Goal: Transaction & Acquisition: Purchase product/service

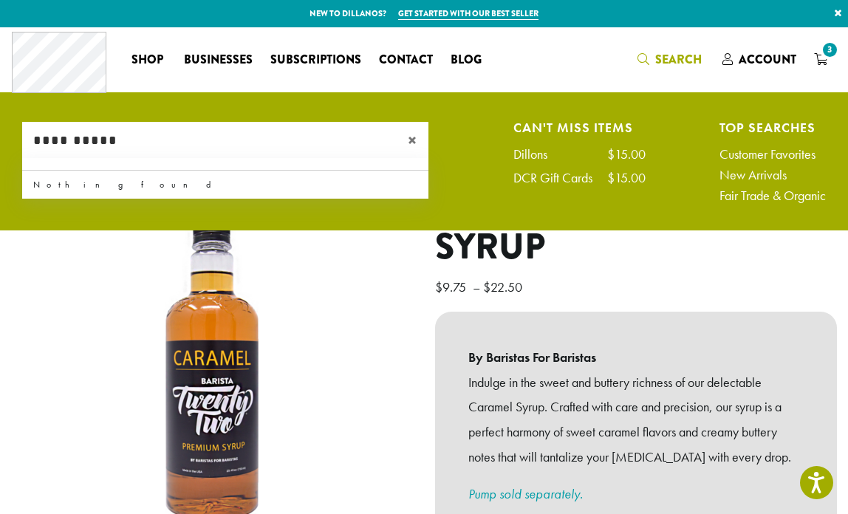
drag, startPoint x: 168, startPoint y: 136, endPoint x: 4, endPoint y: 125, distance: 164.3
click at [4, 125] on li "**********" at bounding box center [424, 166] width 848 height 88
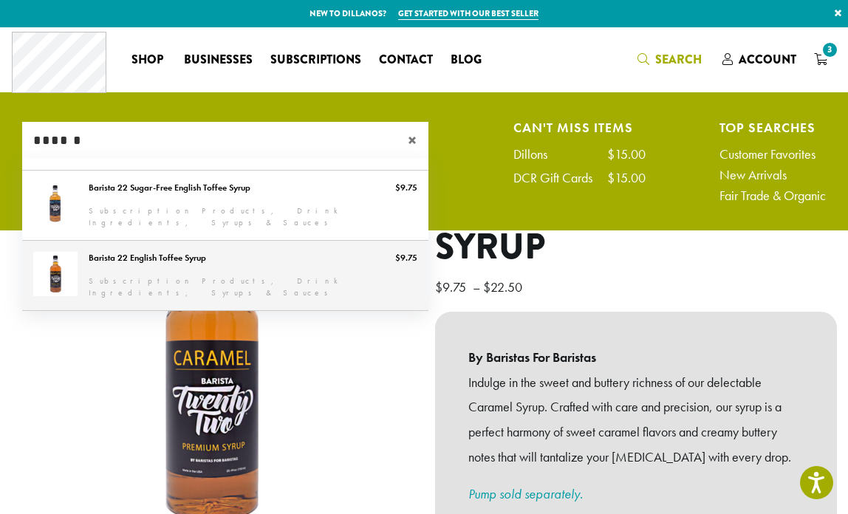
type input "******"
click at [128, 264] on link "Barista 22 English Toffee Syrup" at bounding box center [225, 275] width 406 height 69
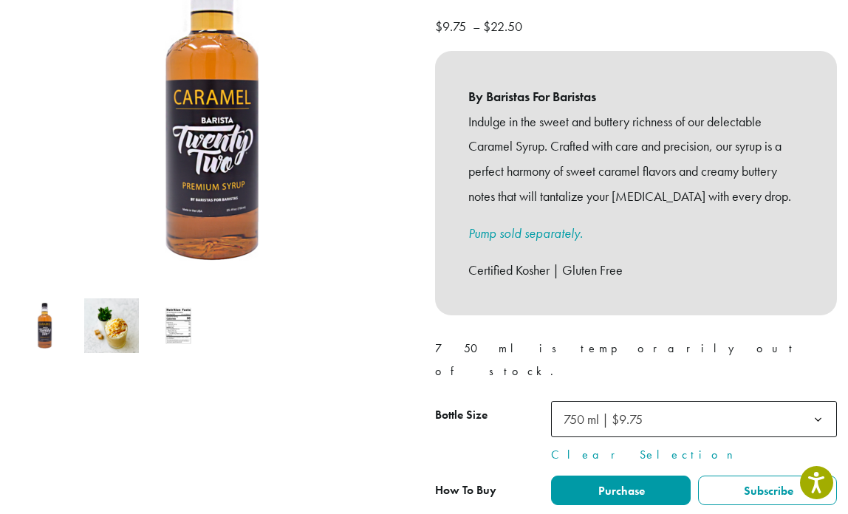
scroll to position [264, 0]
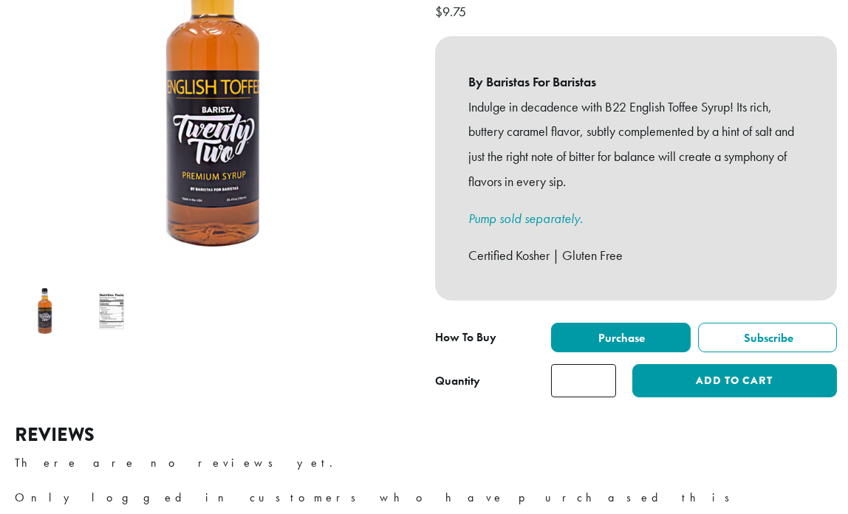
scroll to position [310, 0]
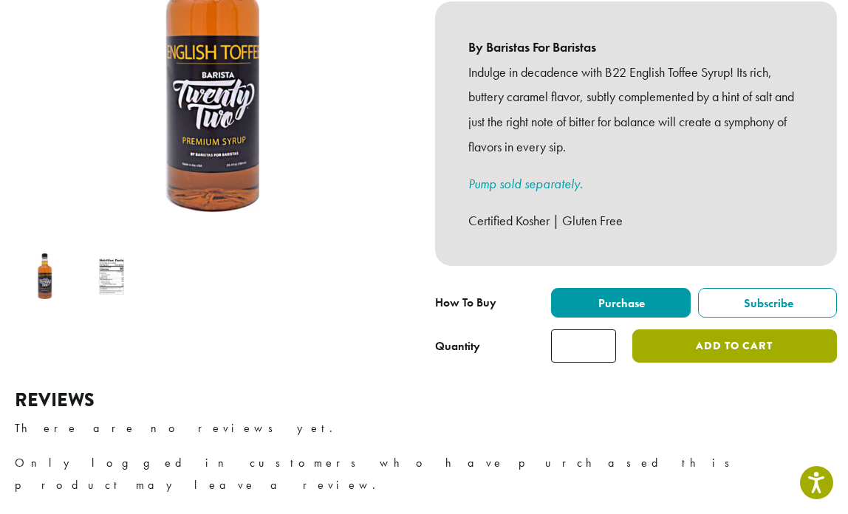
click at [731, 336] on button "Add to cart" at bounding box center [734, 345] width 205 height 33
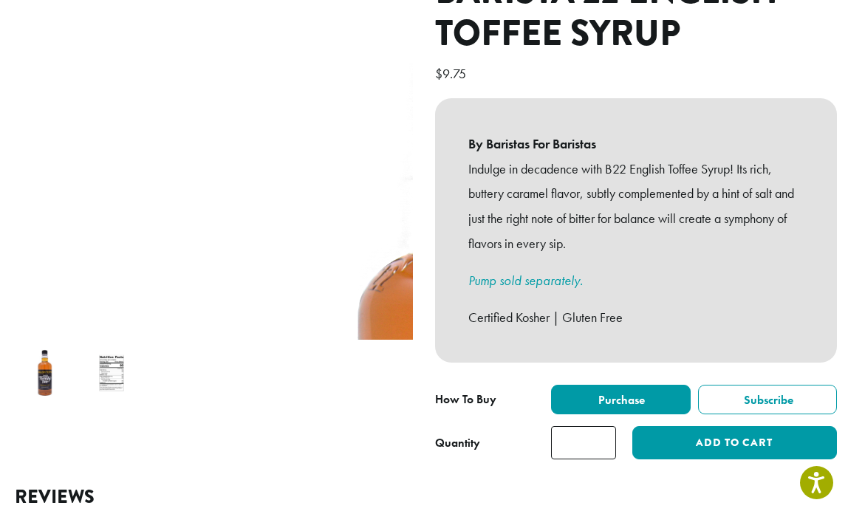
scroll to position [268, 0]
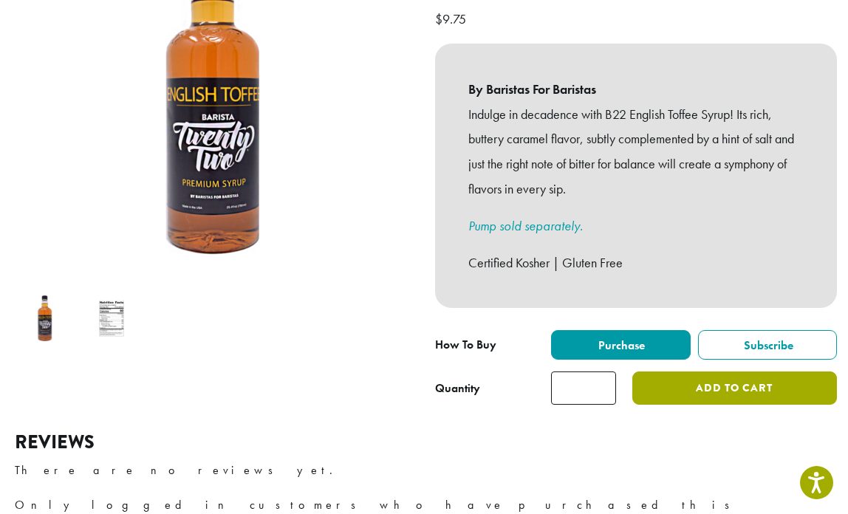
click at [707, 371] on button "Add to cart" at bounding box center [734, 387] width 205 height 33
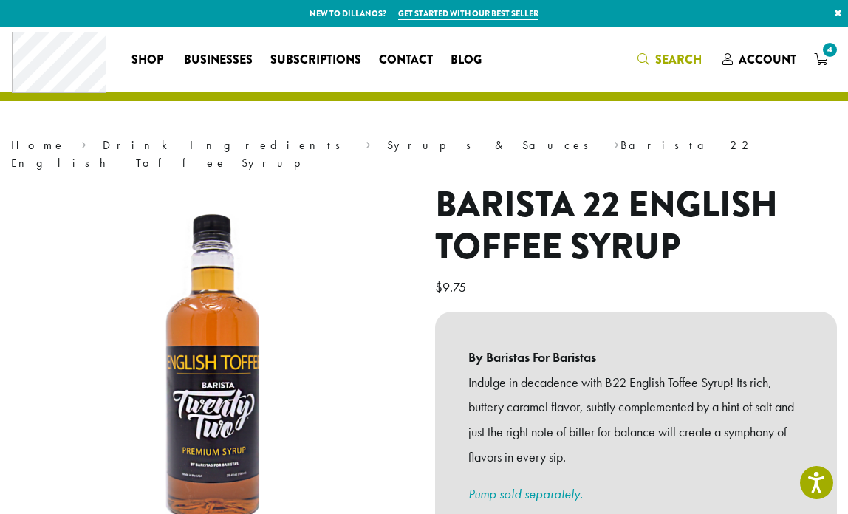
click at [665, 55] on span "Search" at bounding box center [678, 59] width 47 height 17
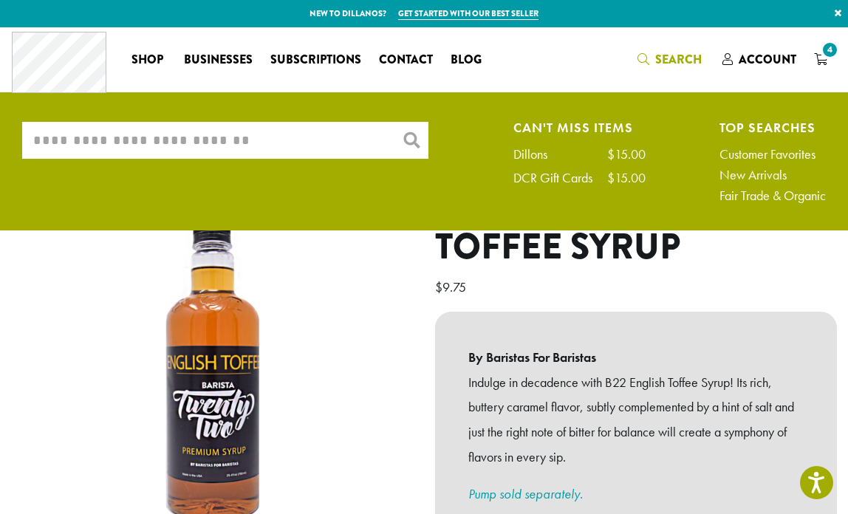
click at [214, 153] on input "What are you searching for?" at bounding box center [225, 140] width 406 height 37
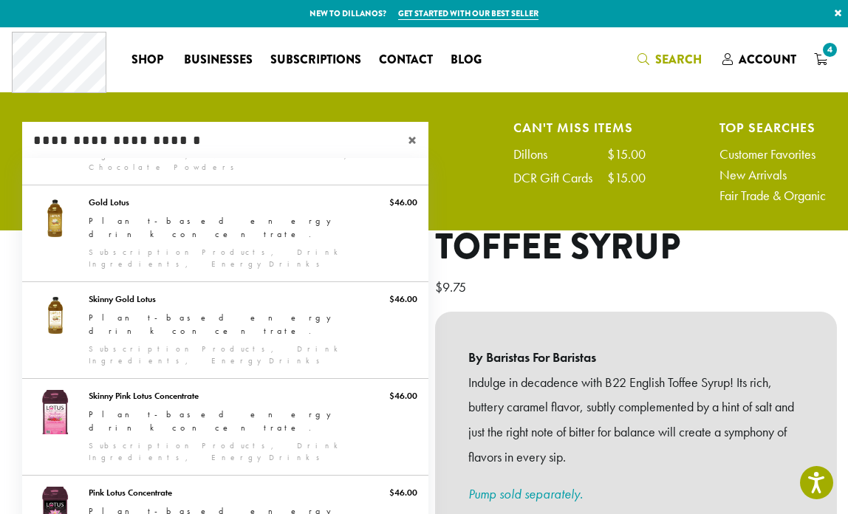
type input "**********"
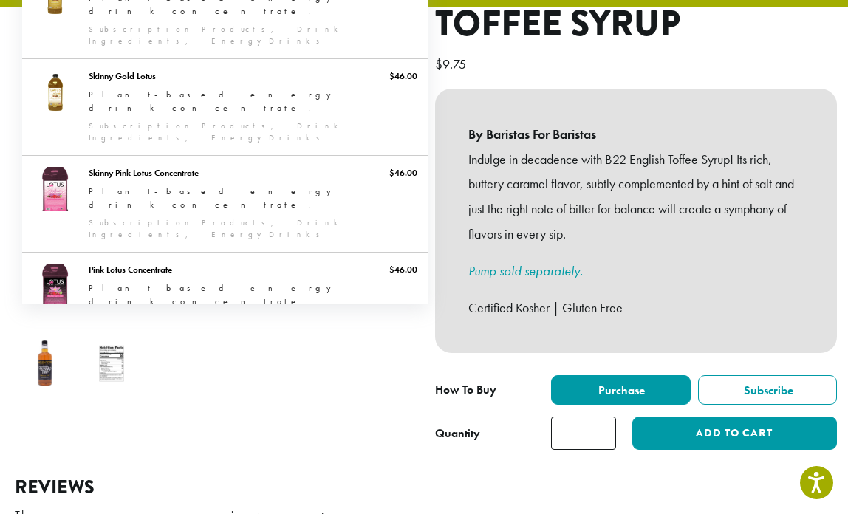
scroll to position [211, 0]
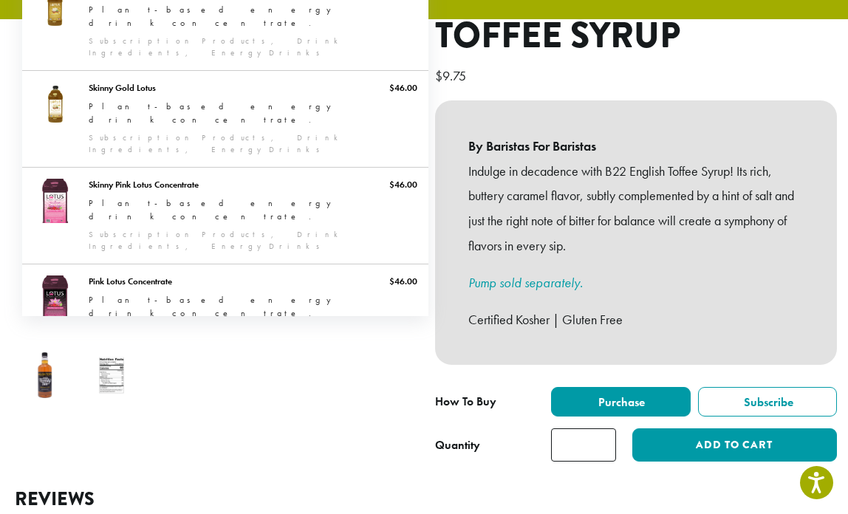
click at [45, 358] on img at bounding box center [44, 375] width 55 height 55
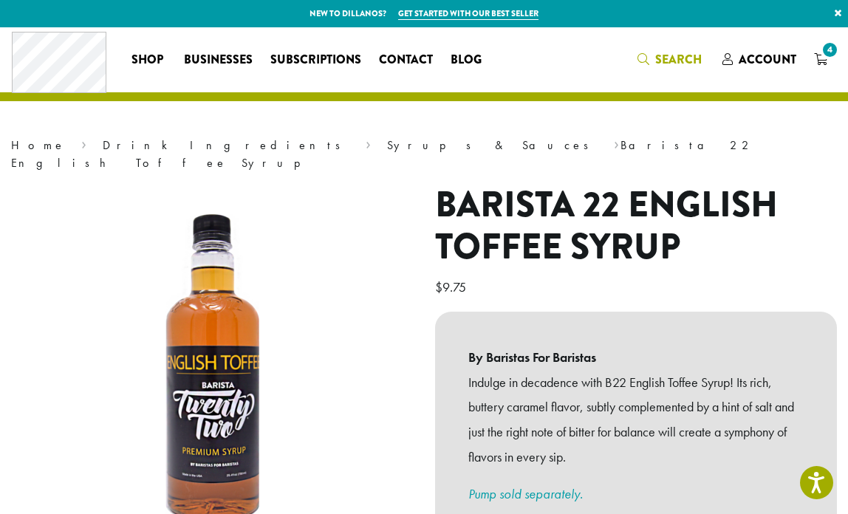
click at [673, 54] on span "Search" at bounding box center [678, 59] width 47 height 17
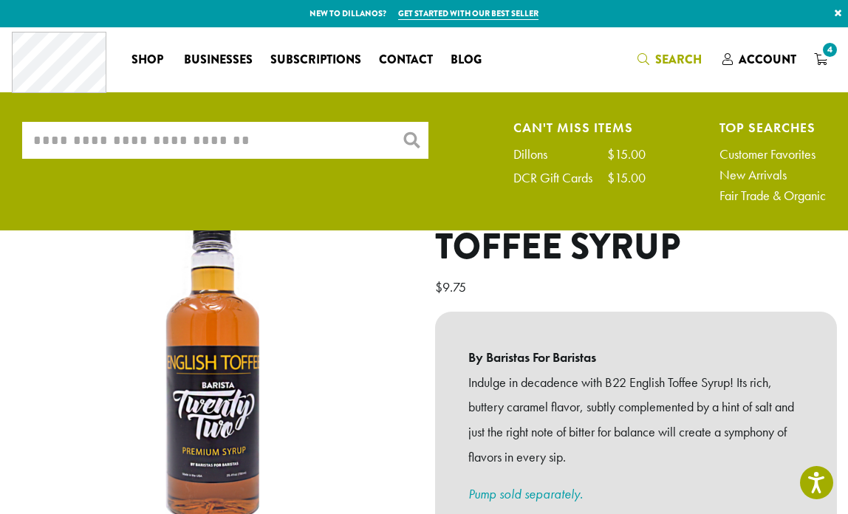
click at [218, 132] on input "What are you searching for?" at bounding box center [225, 140] width 406 height 37
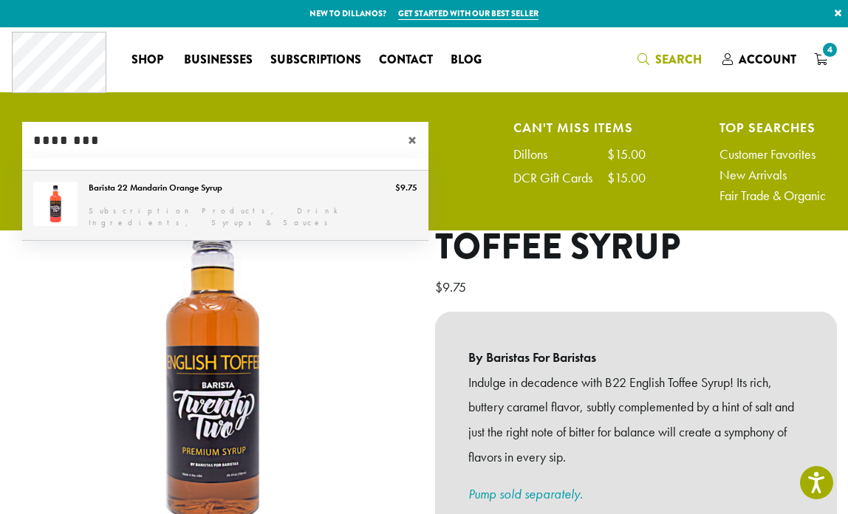
type input "********"
click at [202, 188] on link "Barista 22 Mandarin Orange Syrup" at bounding box center [225, 205] width 406 height 69
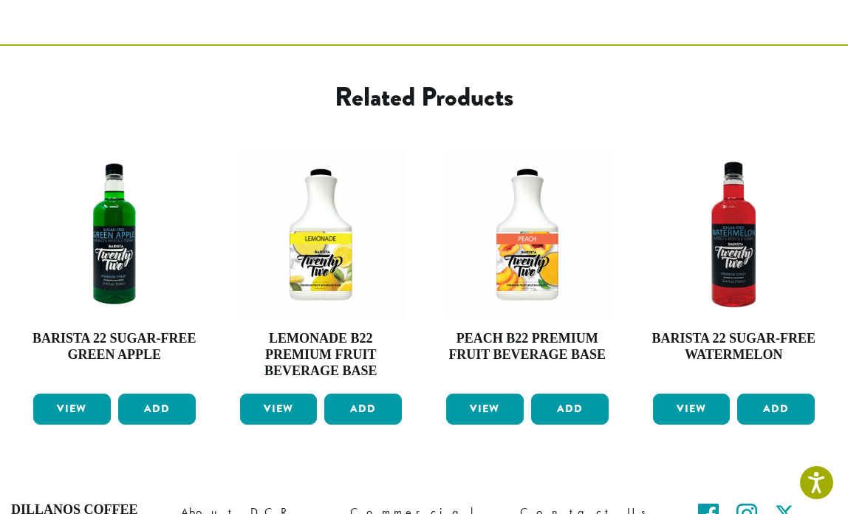
scroll to position [806, 0]
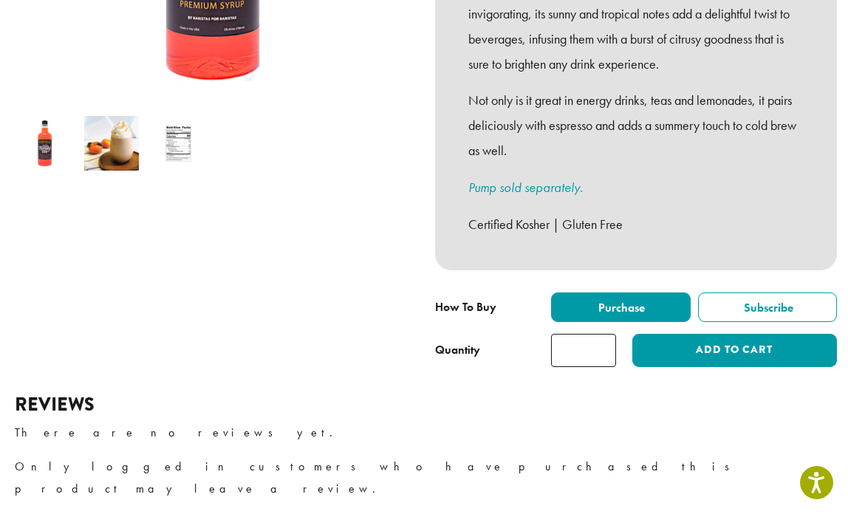
scroll to position [437, 0]
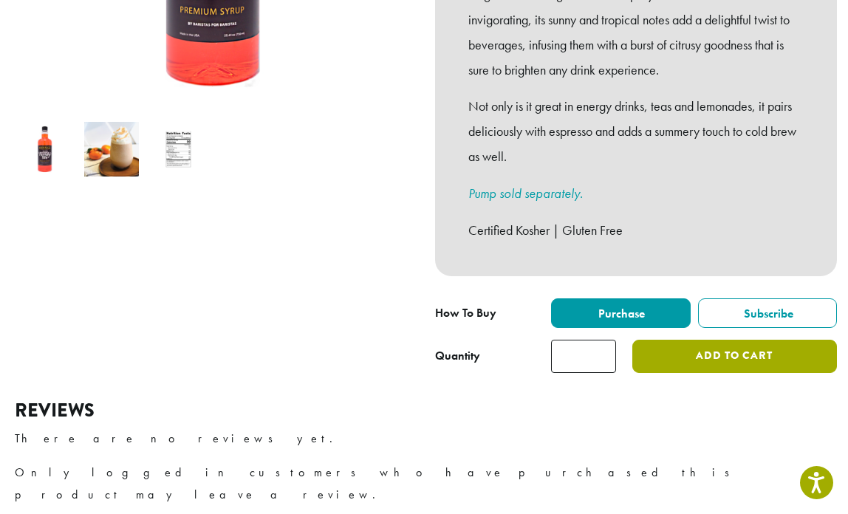
click at [715, 340] on button "Add to cart" at bounding box center [734, 356] width 205 height 33
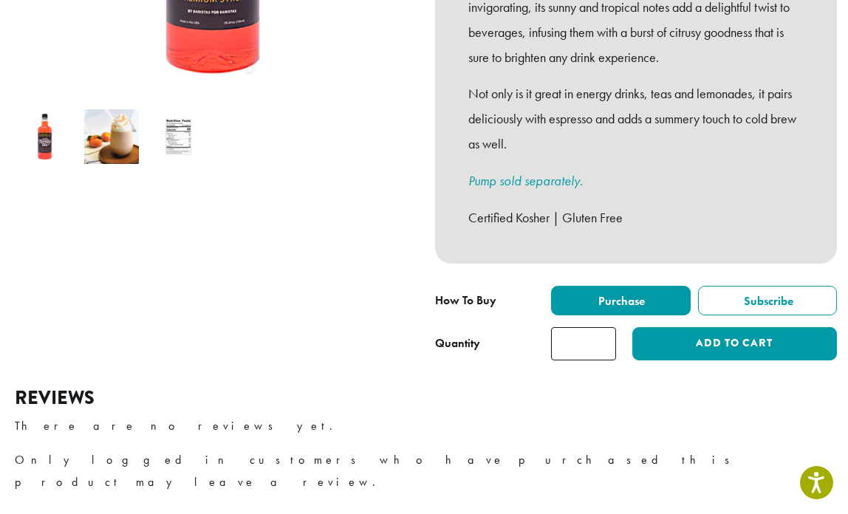
scroll to position [540, 0]
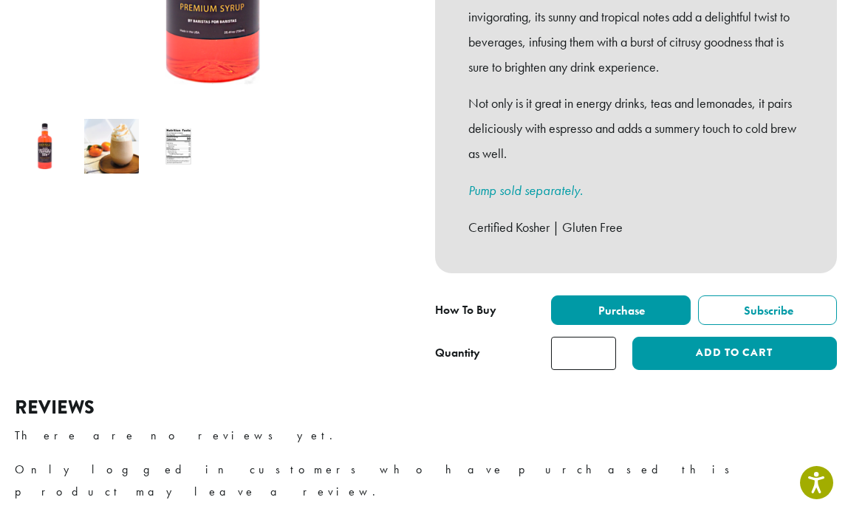
click at [111, 119] on img at bounding box center [111, 146] width 55 height 55
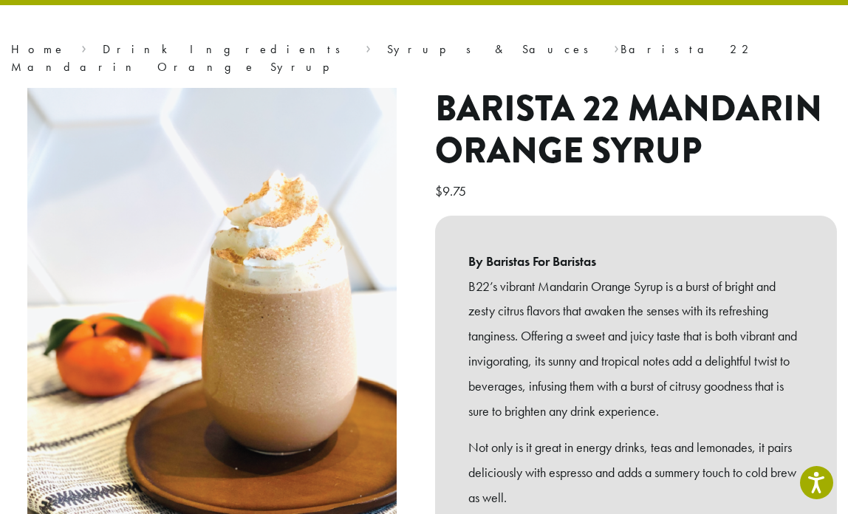
scroll to position [0, 0]
